Goal: Task Accomplishment & Management: Complete application form

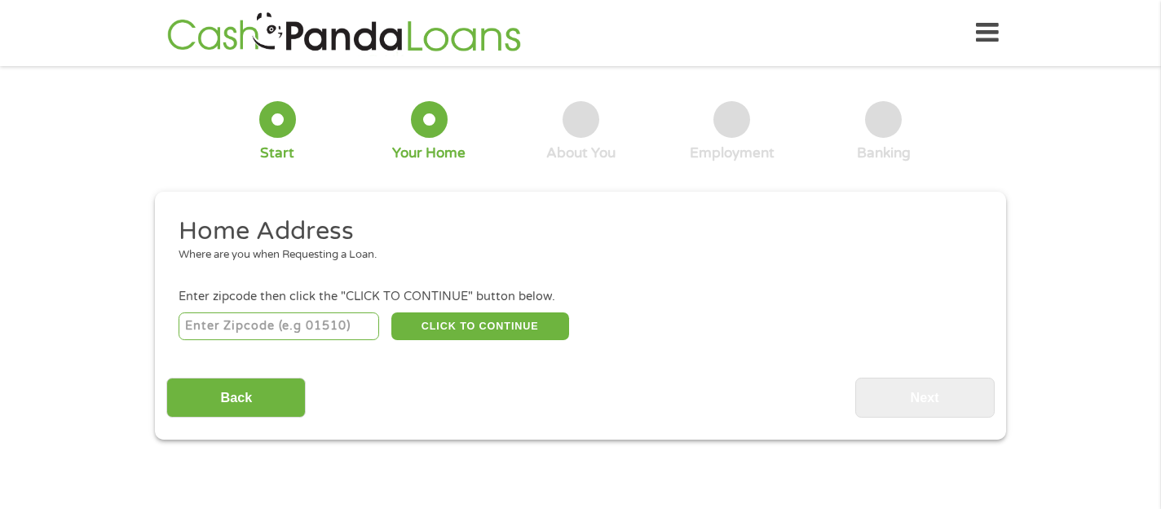
click at [328, 324] on input "number" at bounding box center [279, 326] width 201 height 28
type input "30228"
click at [470, 321] on button "CLICK TO CONTINUE" at bounding box center [480, 326] width 178 height 28
type input "30228"
type input "Hampton"
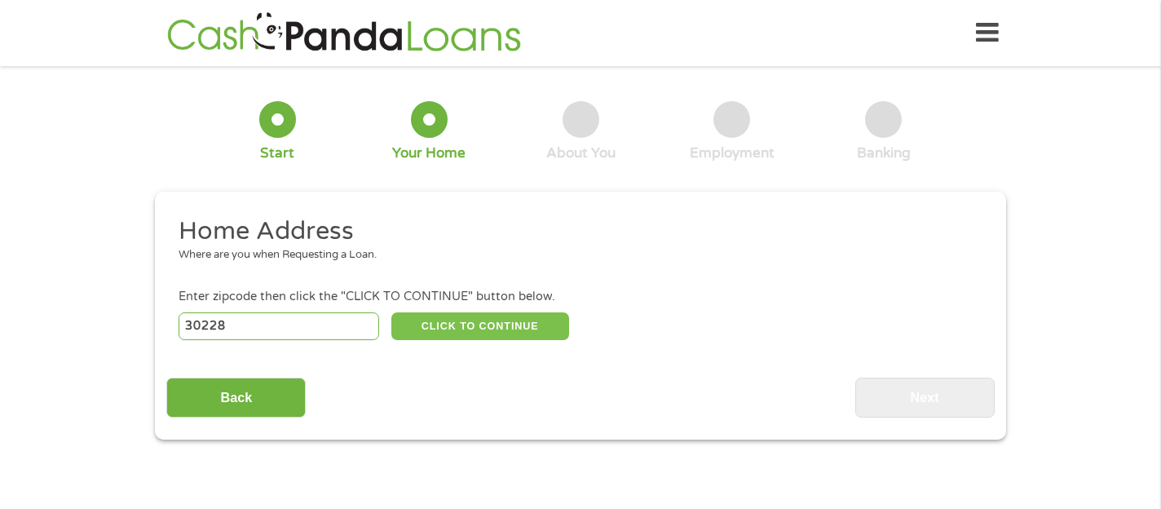
select select "[US_STATE]"
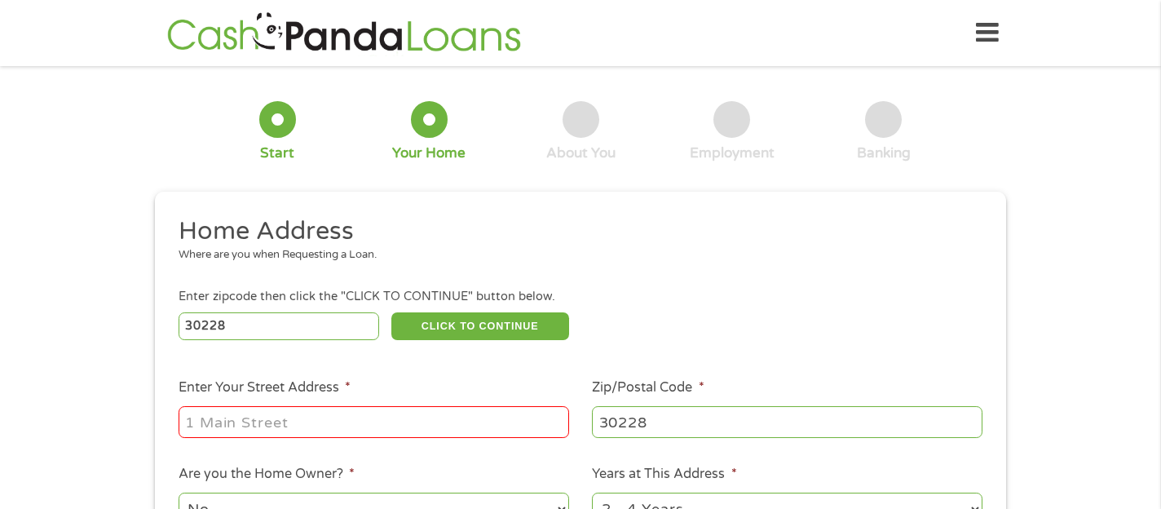
click at [349, 403] on div at bounding box center [374, 421] width 390 height 37
click at [337, 418] on input "Enter Your Street Address *" at bounding box center [374, 421] width 390 height 31
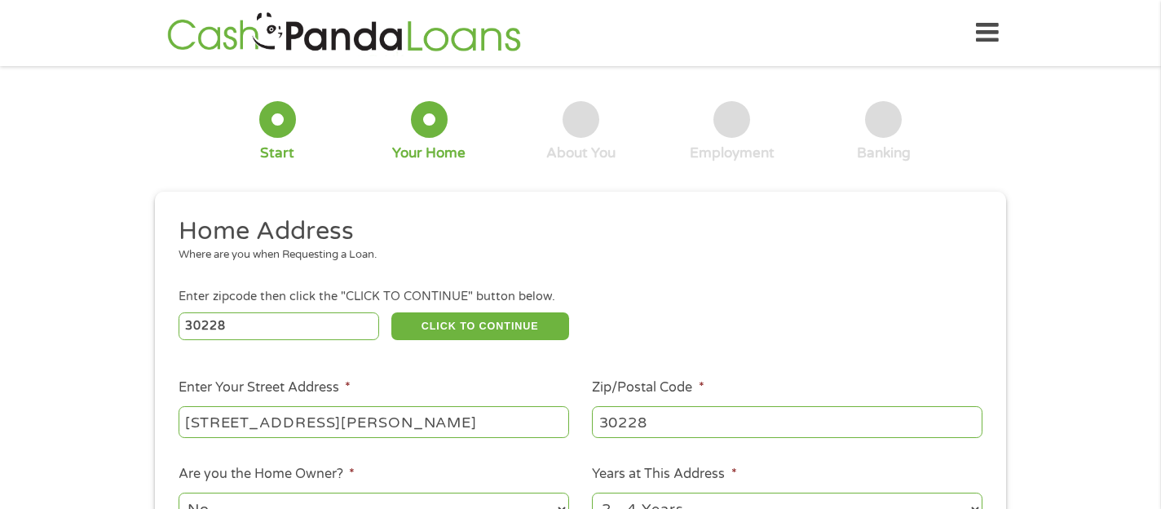
type input "[STREET_ADDRESS][PERSON_NAME]"
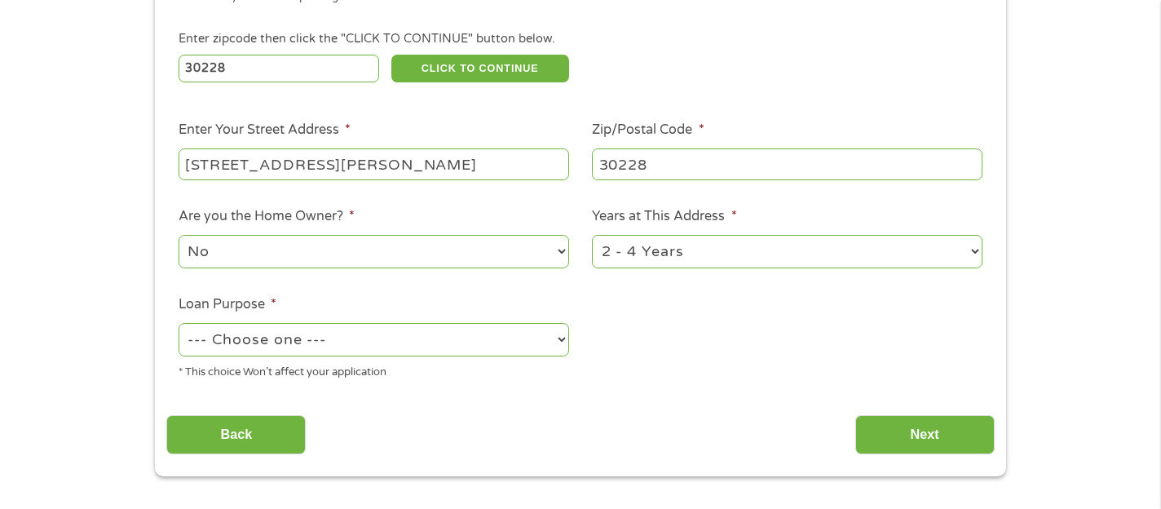
scroll to position [258, 0]
click at [344, 337] on select "--- Choose one --- Pay Bills Debt Consolidation Home Improvement Major Purchase…" at bounding box center [374, 338] width 390 height 33
select select "shorttermcash"
click at [179, 323] on select "--- Choose one --- Pay Bills Debt Consolidation Home Improvement Major Purchase…" at bounding box center [374, 338] width 390 height 33
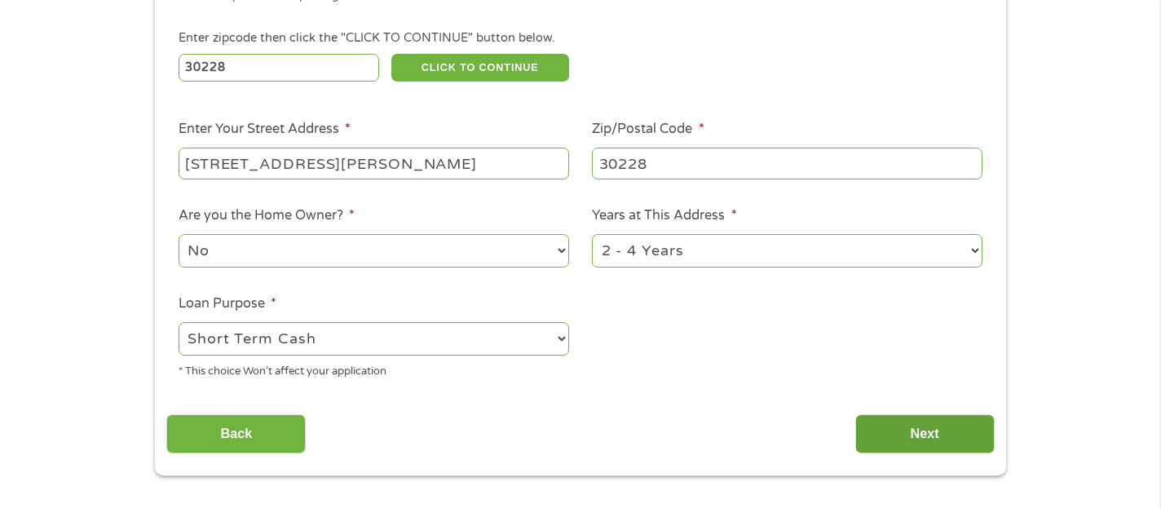
click at [904, 430] on input "Next" at bounding box center [924, 434] width 139 height 40
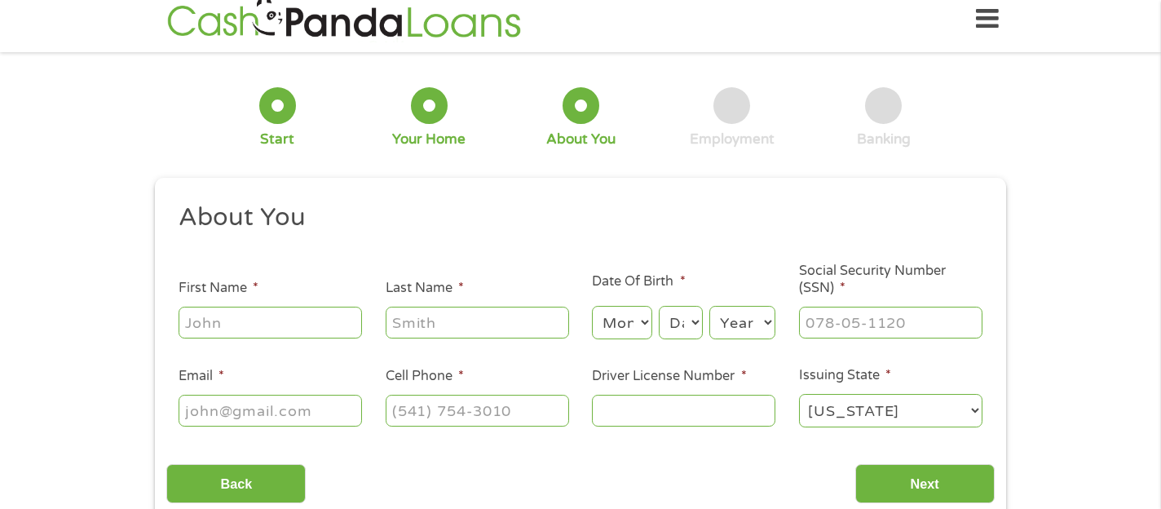
scroll to position [0, 0]
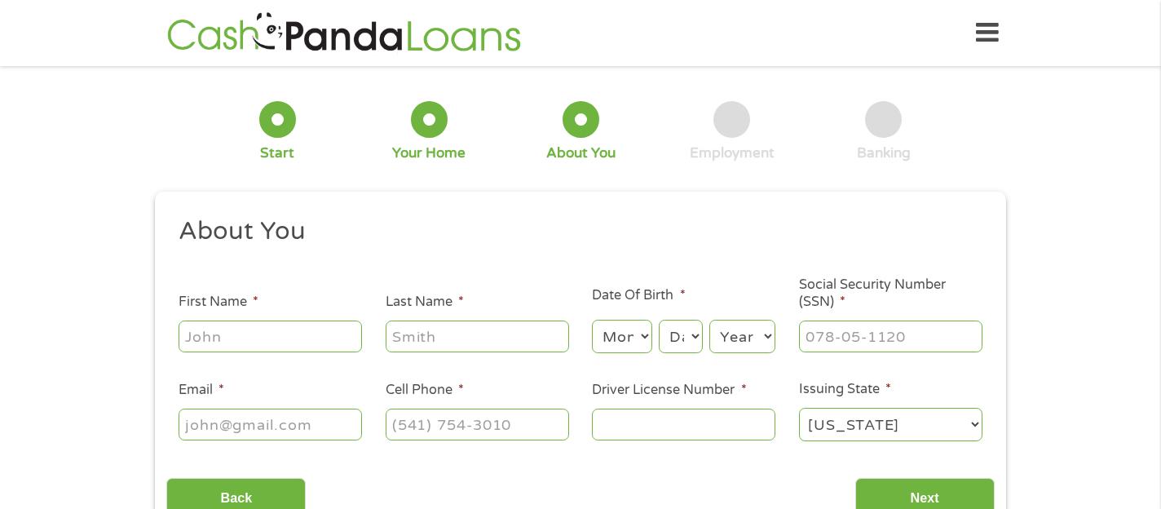
click at [263, 336] on input "First Name *" at bounding box center [270, 335] width 183 height 31
type input "[PERSON_NAME]"
select select "11"
select select "20"
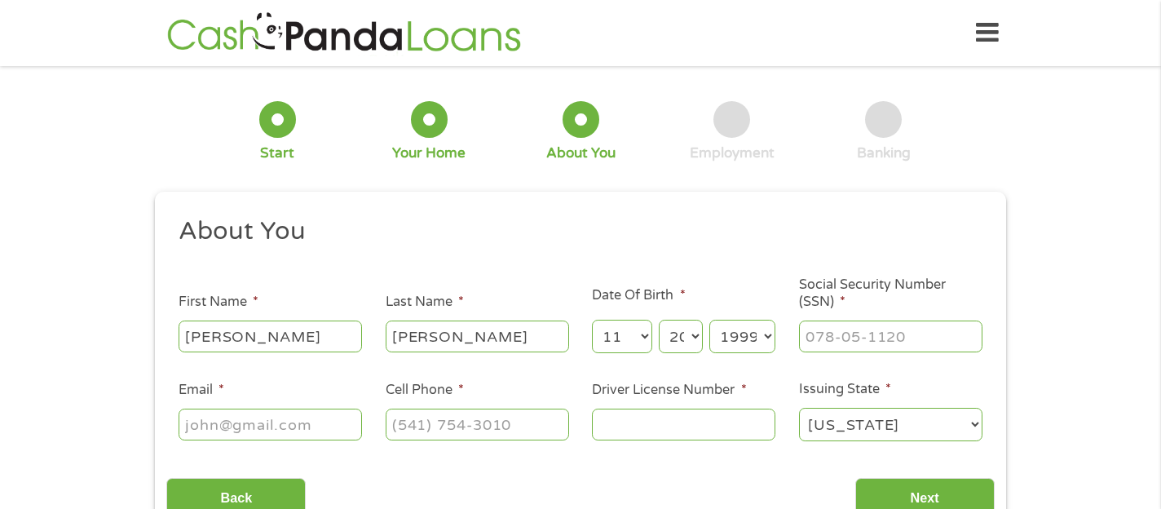
select select "1990"
click at [709, 320] on select "Year [DATE] 2006 2005 2004 2003 2002 2001 2000 1999 1998 1997 1996 1995 1994 19…" at bounding box center [742, 336] width 66 height 33
click at [693, 339] on select "Day 1 2 3 4 5 6 7 8 9 10 11 12 13 14 15 16 17 18 19 20 21 22 23 24 25 26 27 28 …" at bounding box center [681, 336] width 44 height 33
click at [871, 333] on input "___-__-____" at bounding box center [890, 335] width 183 height 31
type input "247-85-1620"
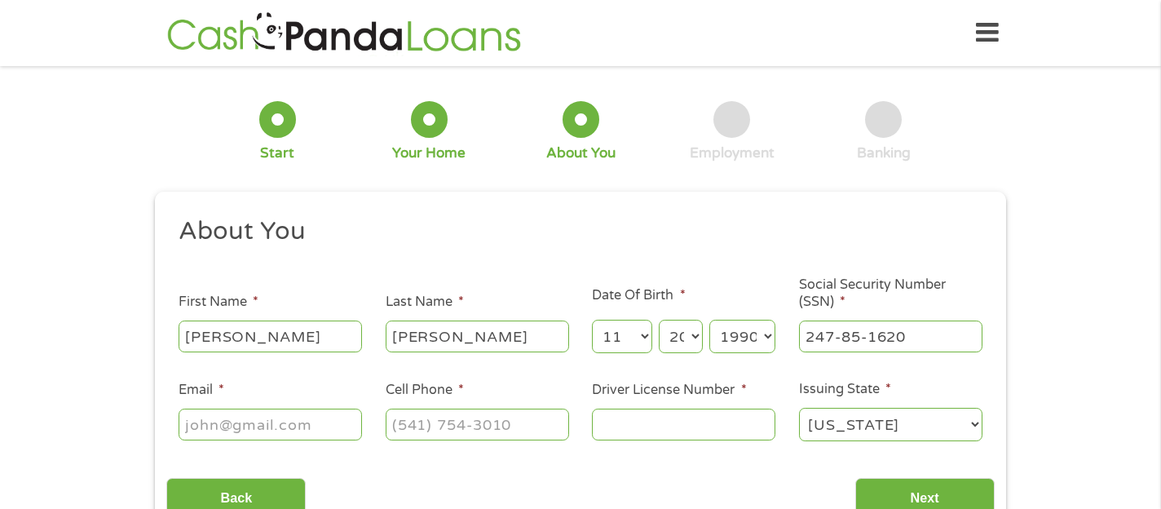
click at [275, 430] on input "Email *" at bounding box center [270, 423] width 183 height 31
type input "[EMAIL_ADDRESS][DOMAIN_NAME]"
click at [413, 418] on input "(___) ___-____" at bounding box center [477, 423] width 183 height 31
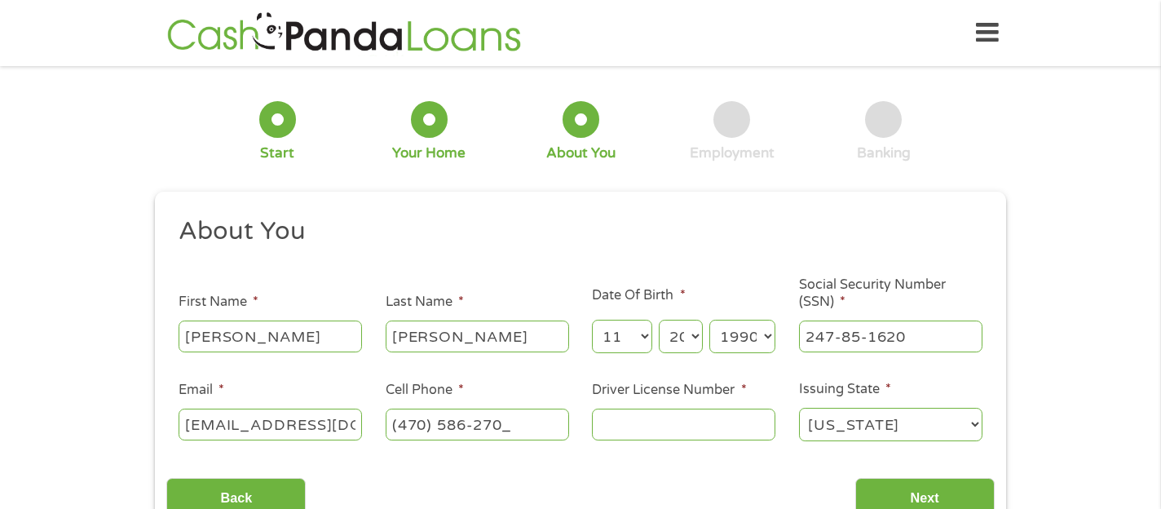
type input "[PHONE_NUMBER]"
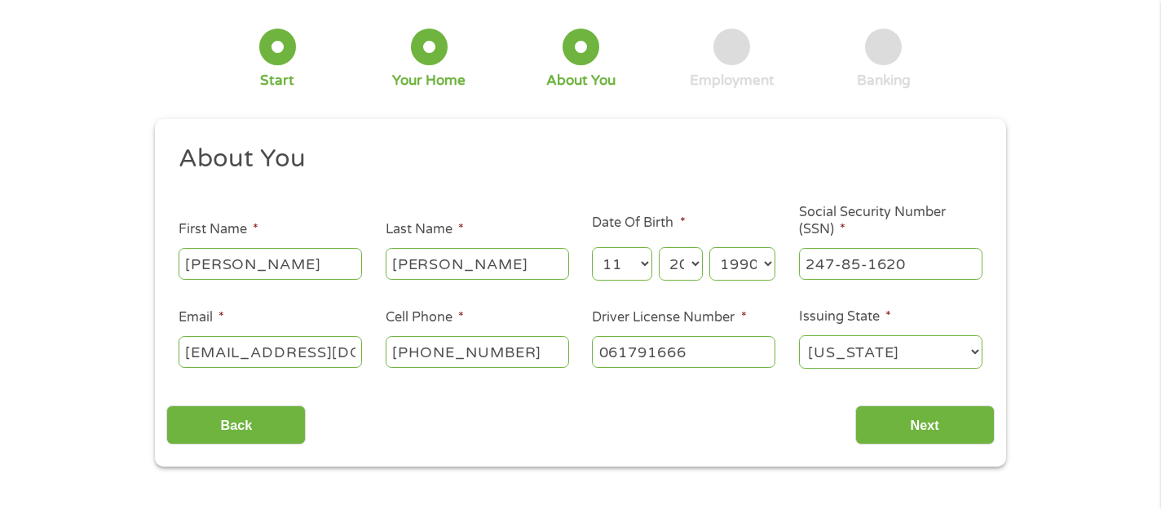
scroll to position [77, 0]
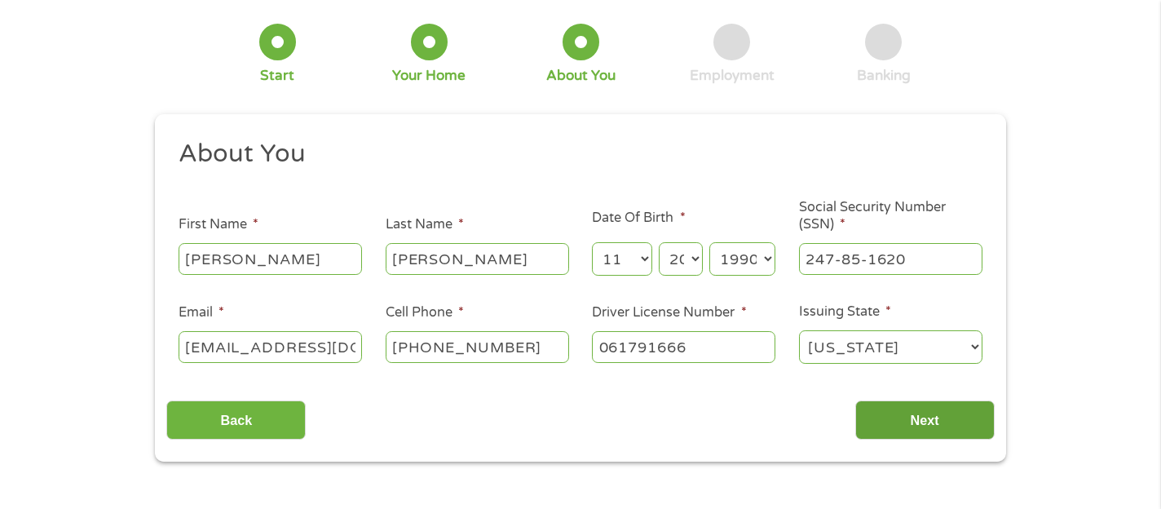
type input "061791666"
click at [910, 415] on input "Next" at bounding box center [924, 420] width 139 height 40
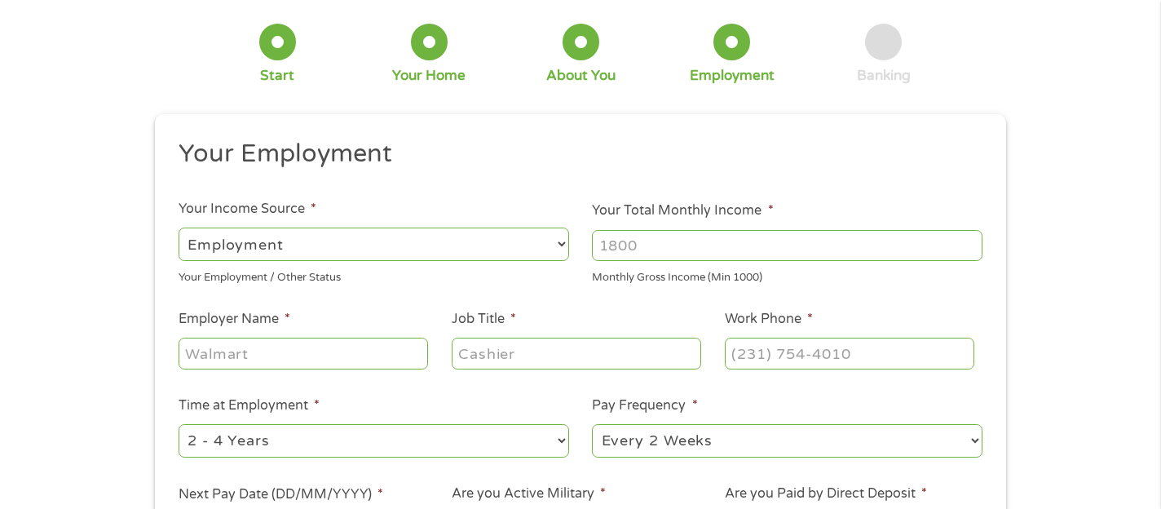
scroll to position [0, 0]
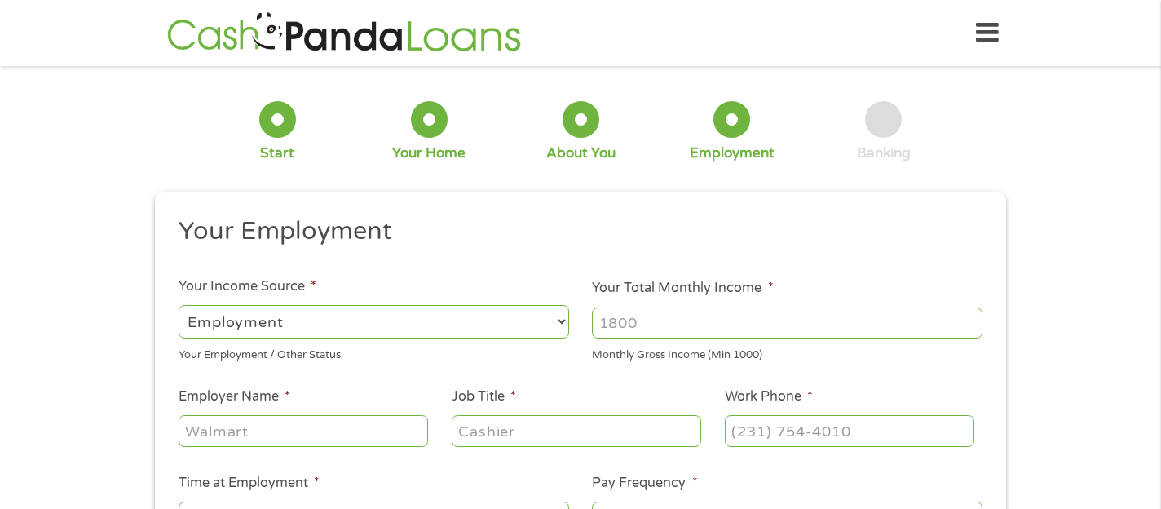
click at [652, 332] on input "Your Total Monthly Income *" at bounding box center [787, 322] width 390 height 31
type input "6210"
click at [359, 431] on input "Employer Name *" at bounding box center [303, 430] width 249 height 31
type input "DeKalb County Superior Court"
type input "A"
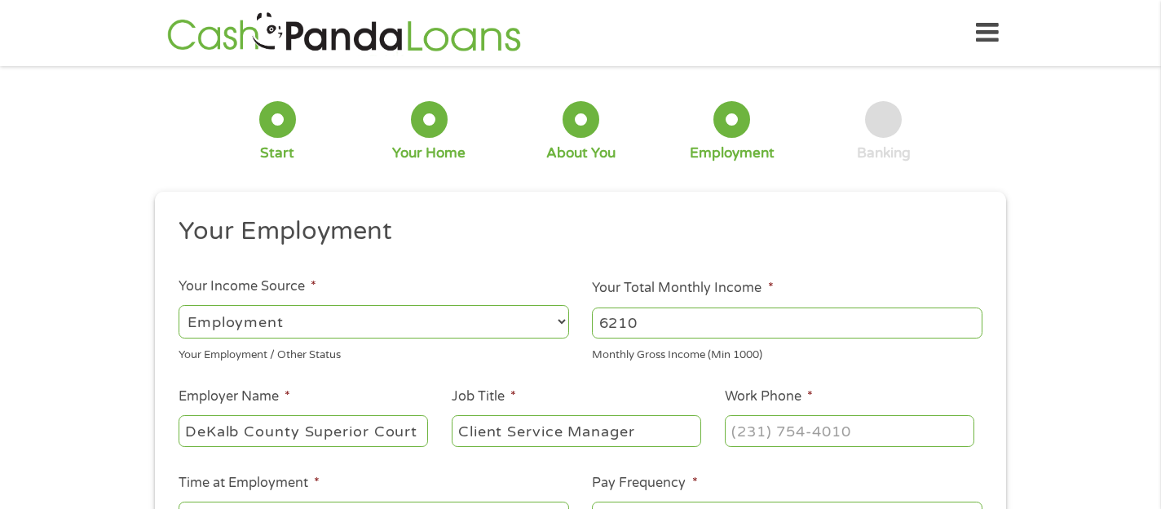
type input "Client Service Manager"
type input "[PHONE_NUMBER]"
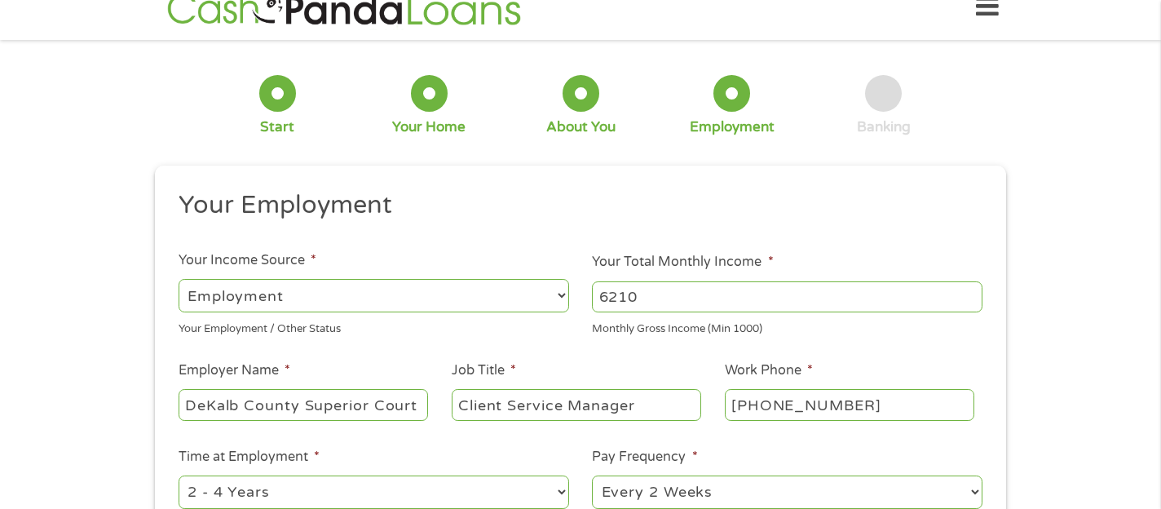
click at [334, 483] on select "--- Choose one --- 1 Year or less 1 - 2 Years 2 - 4 Years Over 4 Years" at bounding box center [374, 491] width 390 height 33
select select "60months"
click at [179, 475] on select "--- Choose one --- 1 Year or less 1 - 2 Years 2 - 4 Years Over 4 Years" at bounding box center [374, 491] width 390 height 33
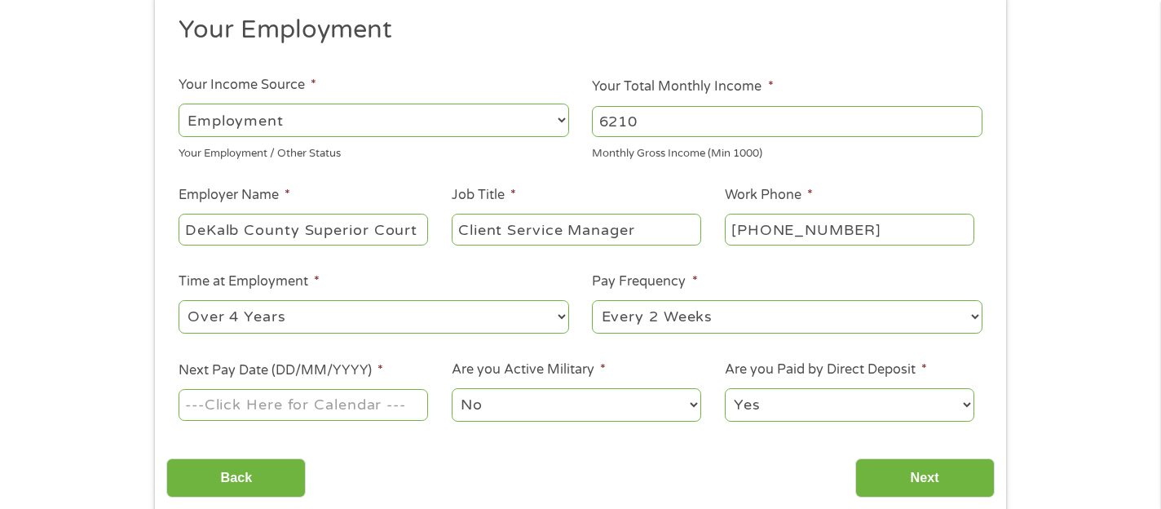
scroll to position [210, 0]
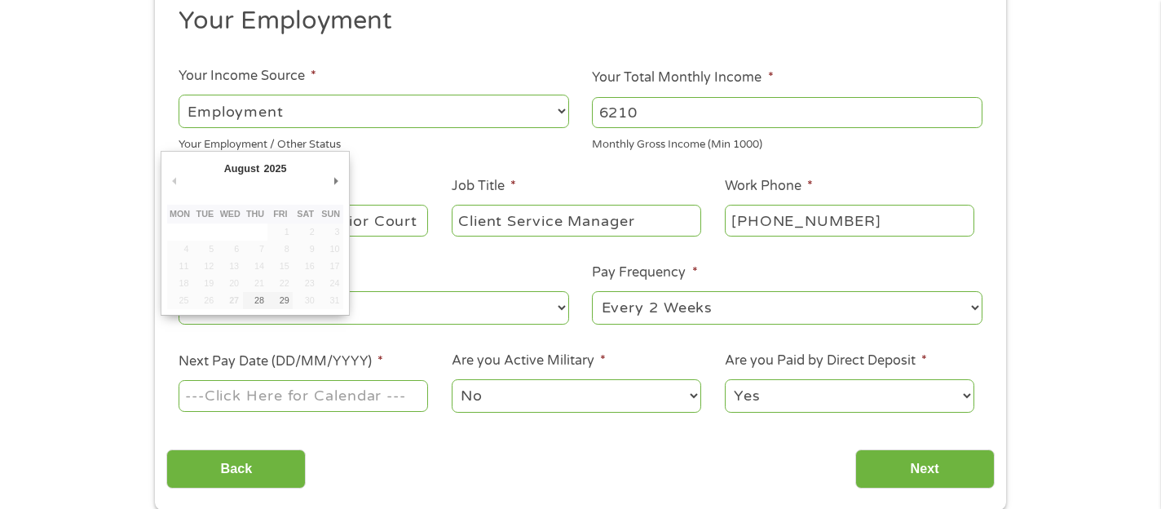
click at [384, 390] on input "Next Pay Date (DD/MM/YYYY) *" at bounding box center [303, 395] width 249 height 31
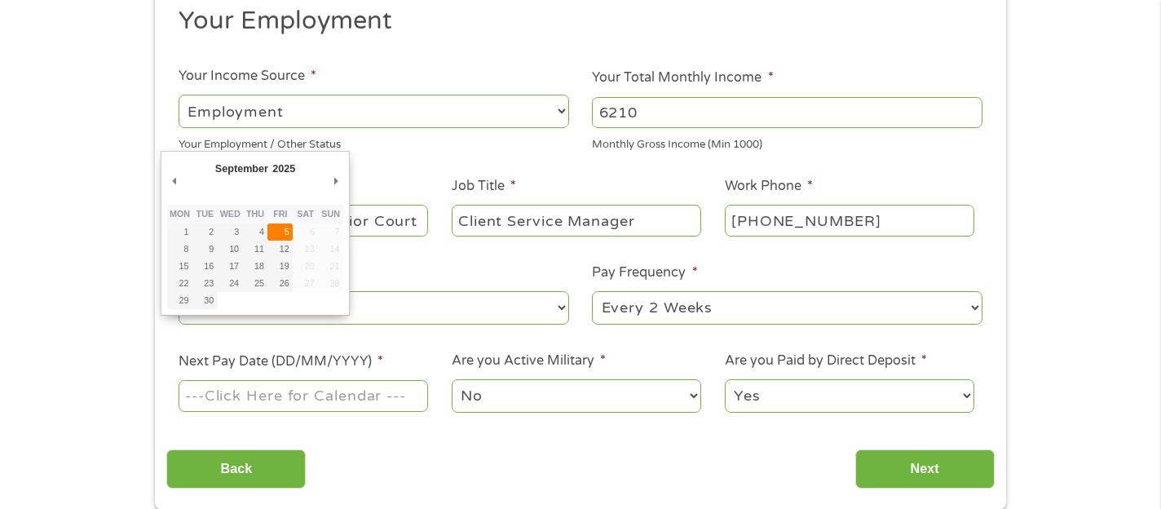
type input "[DATE]"
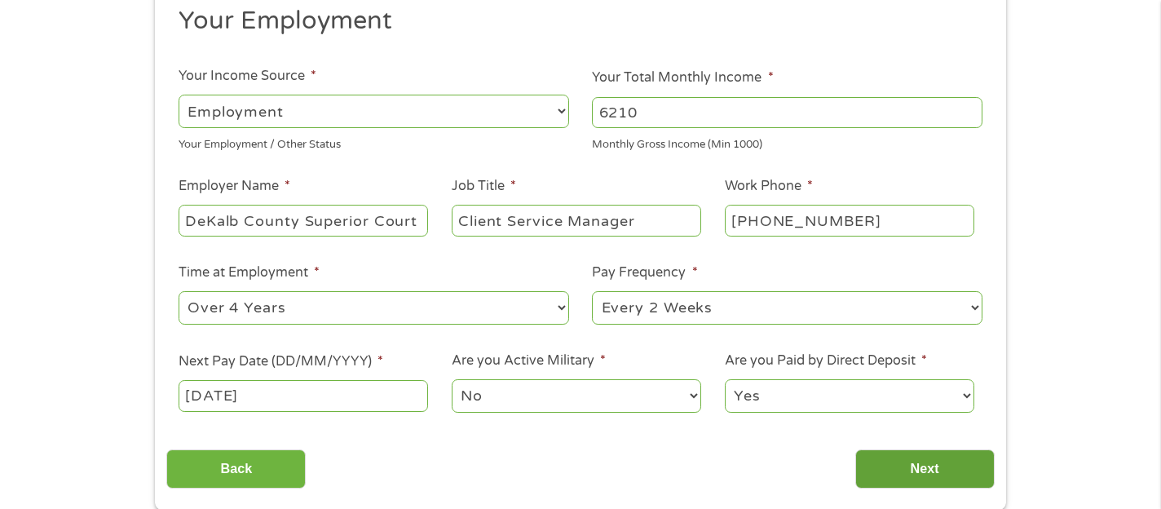
click at [906, 474] on input "Next" at bounding box center [924, 469] width 139 height 40
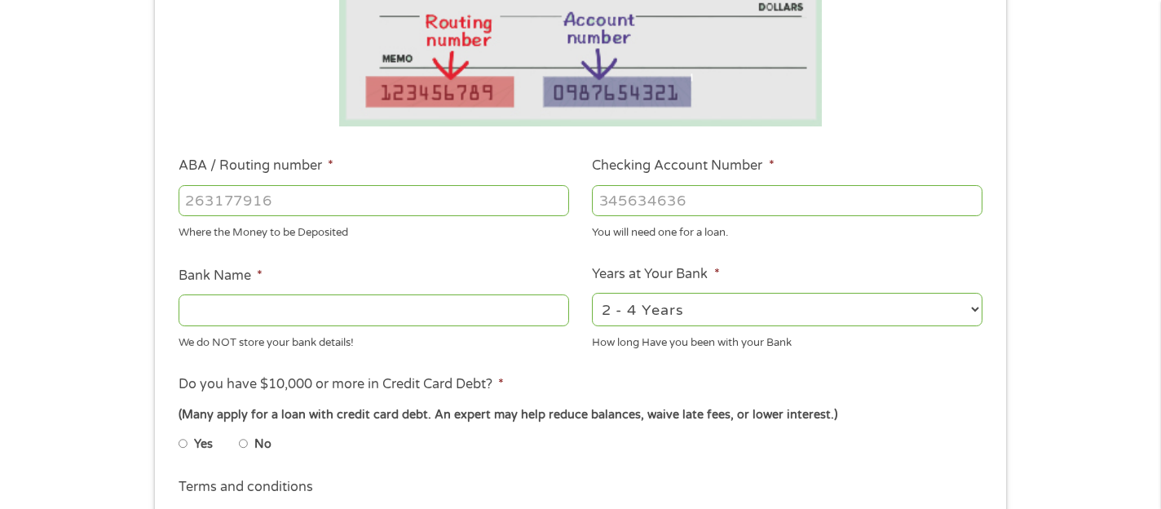
scroll to position [368, 0]
click at [771, 312] on select "2 - 4 Years 6 - 12 Months 1 - 2 Years Over 4 Years" at bounding box center [787, 308] width 390 height 33
select select "60months"
click at [592, 292] on select "2 - 4 Years 6 - 12 Months 1 - 2 Years Over 4 Years" at bounding box center [787, 308] width 390 height 33
click at [421, 310] on input "Bank Name *" at bounding box center [374, 308] width 390 height 31
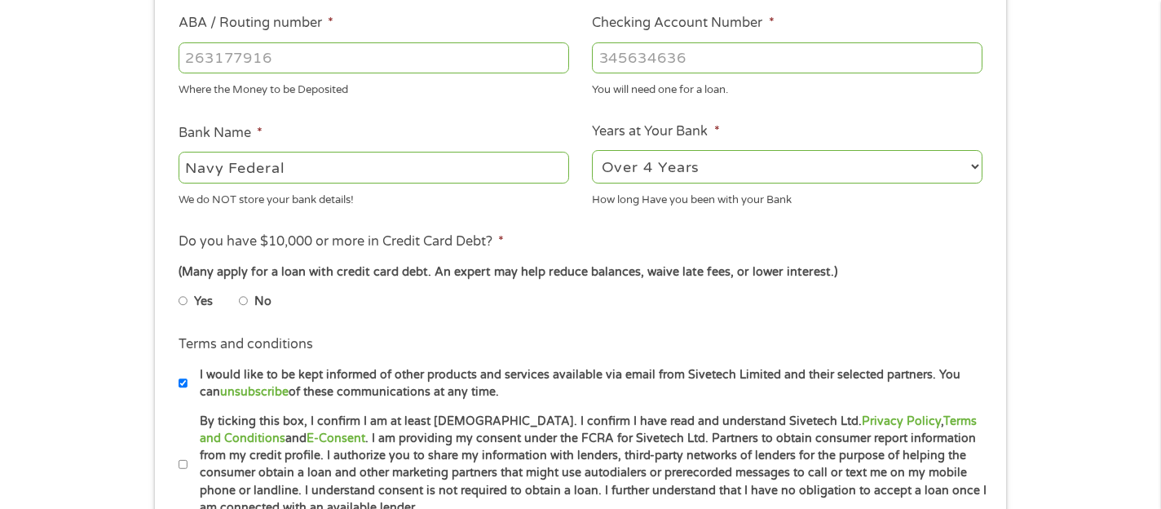
scroll to position [515, 0]
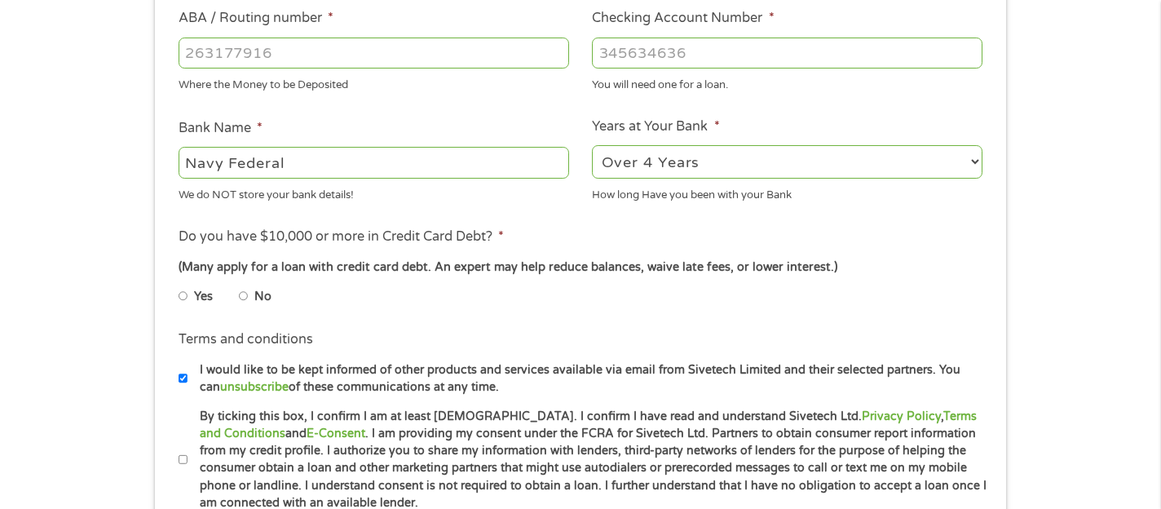
type input "Navy Federal"
click at [245, 298] on input "No" at bounding box center [244, 296] width 10 height 26
radio input "true"
click at [181, 458] on input "By ticking this box, I confirm I am at least [DEMOGRAPHIC_DATA]. I confirm I ha…" at bounding box center [184, 460] width 10 height 26
checkbox input "true"
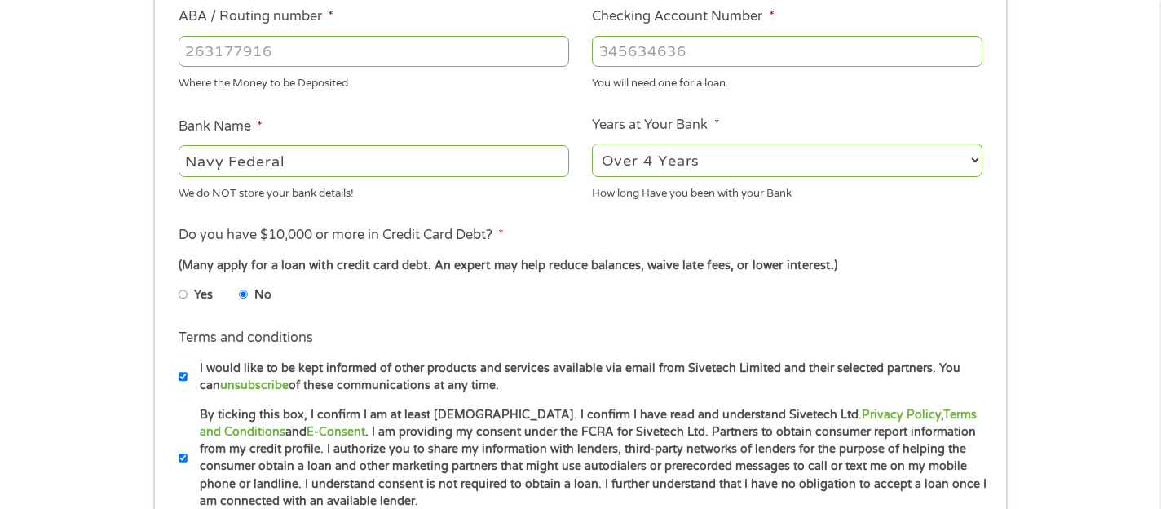
scroll to position [508, 0]
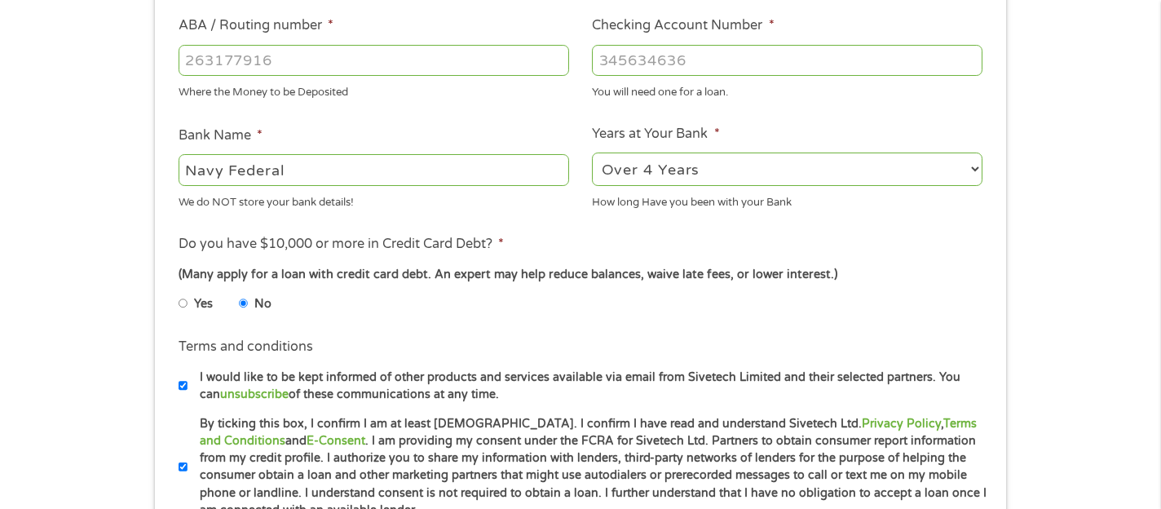
click at [365, 77] on div at bounding box center [374, 60] width 390 height 37
click at [365, 68] on input "ABA / Routing number *" at bounding box center [374, 60] width 390 height 31
type input "256074974"
type input "NAVY FEDERAL CREDIT UNION"
type input "256074974"
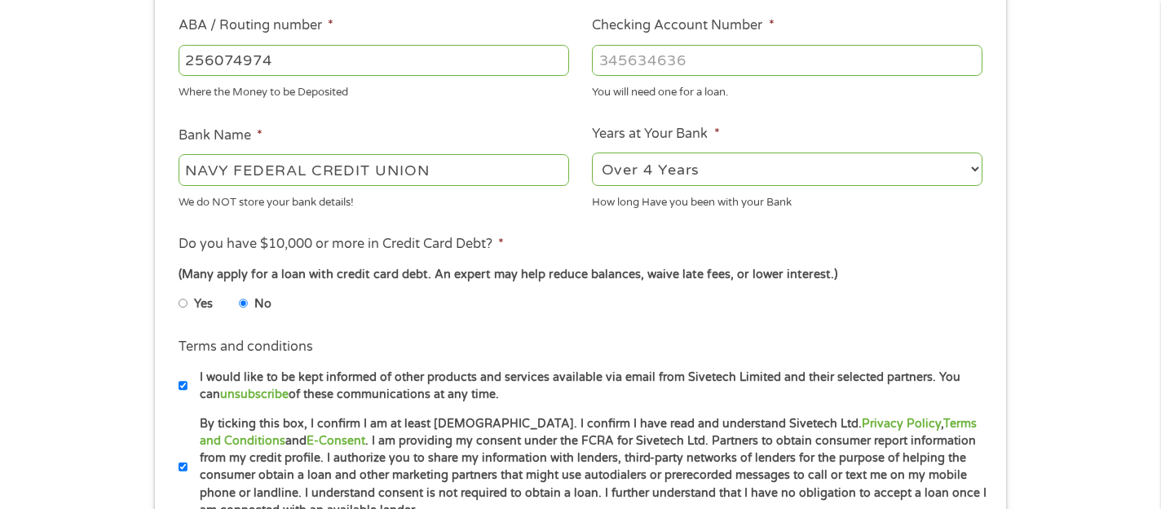
click at [611, 55] on input "Checking Account Number *" at bounding box center [787, 60] width 390 height 31
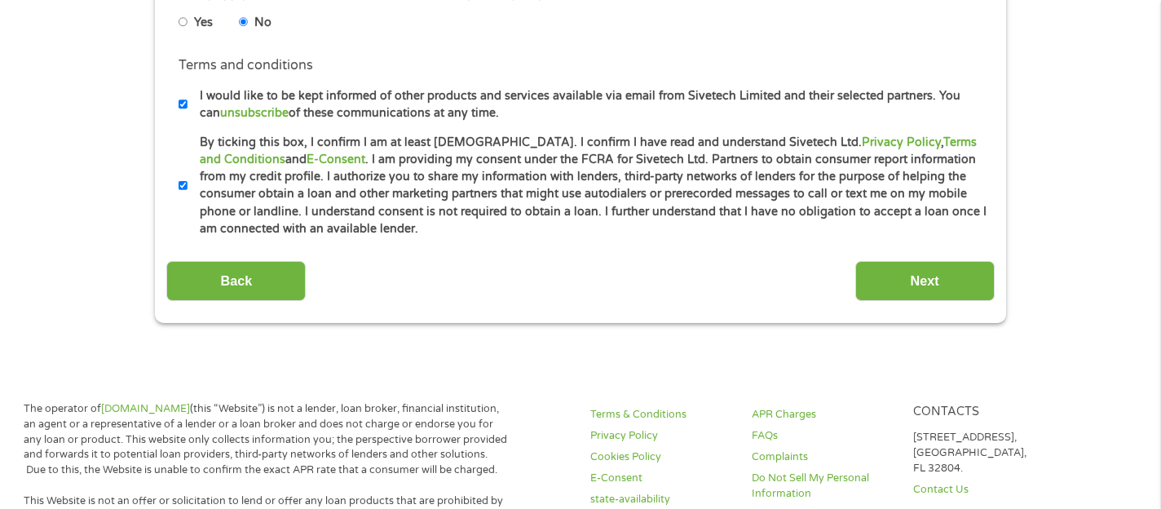
scroll to position [806, 0]
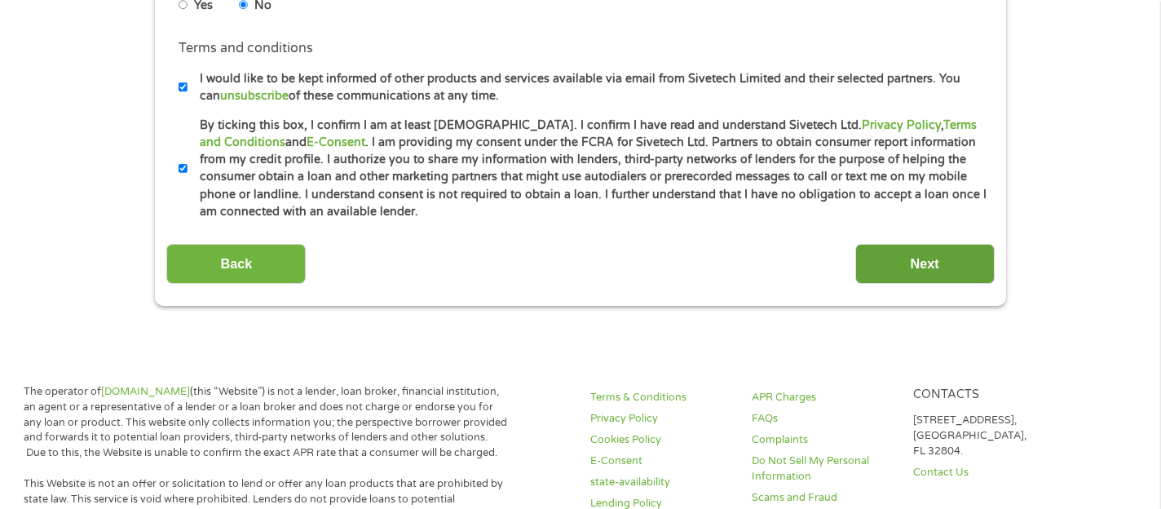
type input "7167057798"
click at [873, 259] on input "Next" at bounding box center [924, 264] width 139 height 40
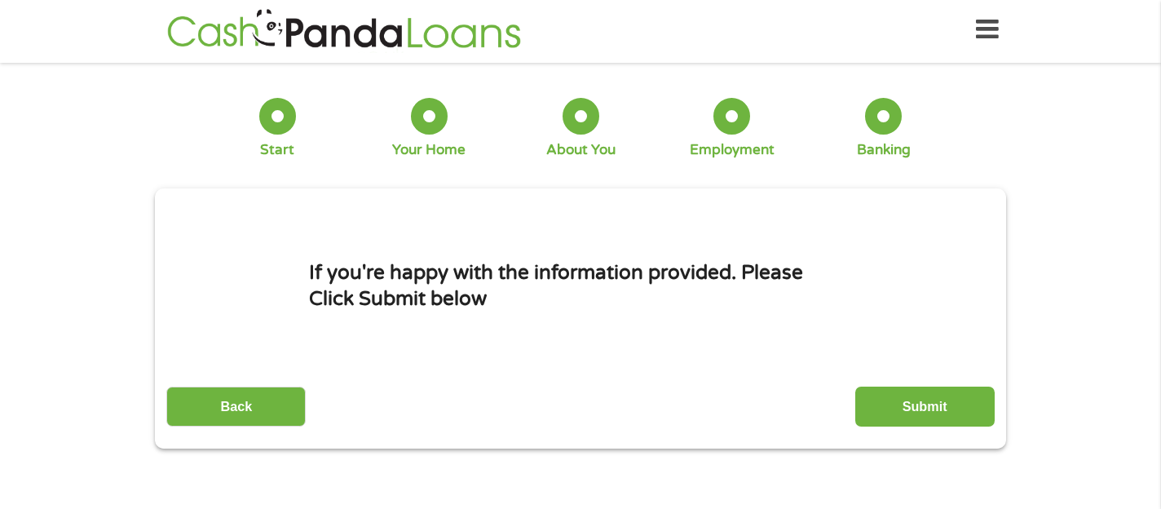
scroll to position [0, 0]
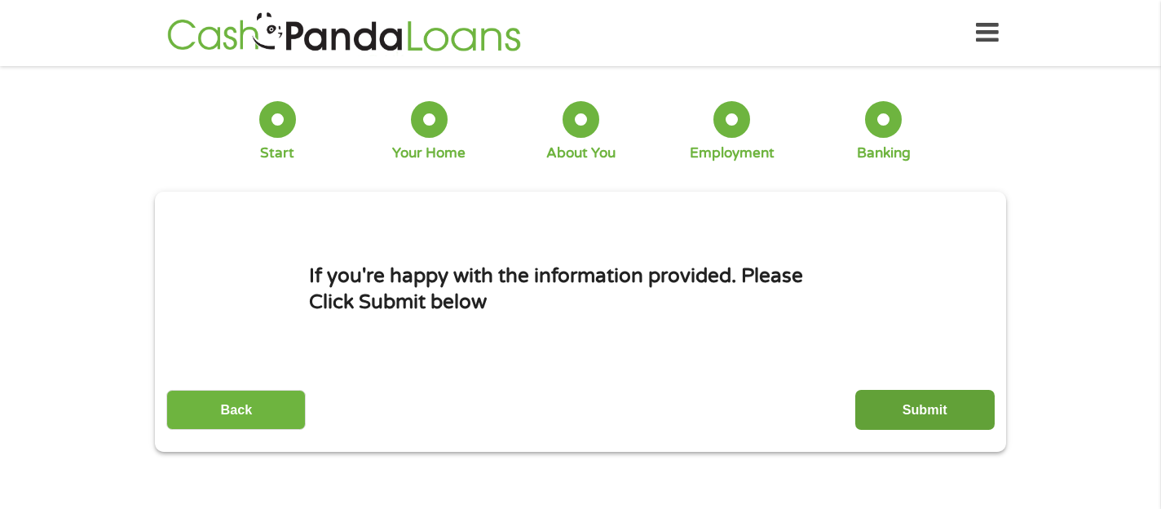
click at [908, 414] on input "Submit" at bounding box center [924, 410] width 139 height 40
